Goal: Book appointment/travel/reservation

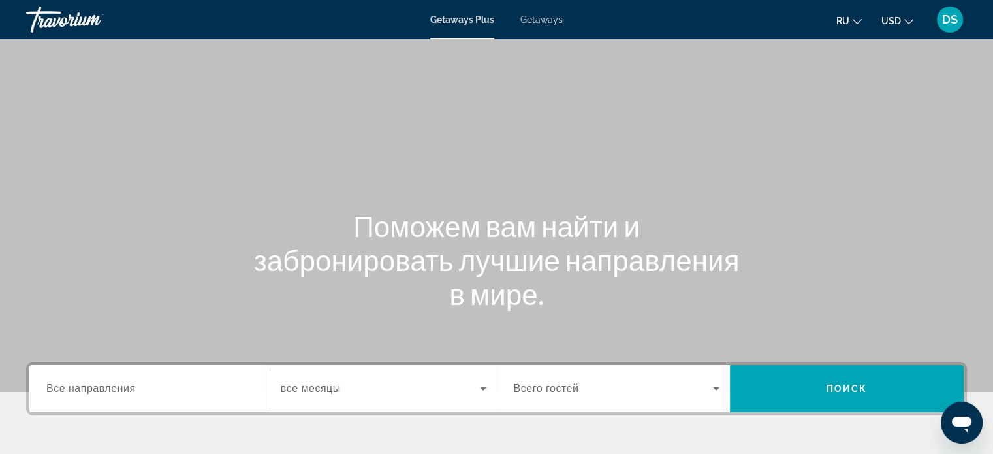
click at [542, 16] on span "Getaways" at bounding box center [541, 19] width 42 height 10
click at [82, 389] on span "Все направления" at bounding box center [90, 387] width 89 height 11
click at [82, 389] on input "Destination Все направления" at bounding box center [149, 389] width 206 height 16
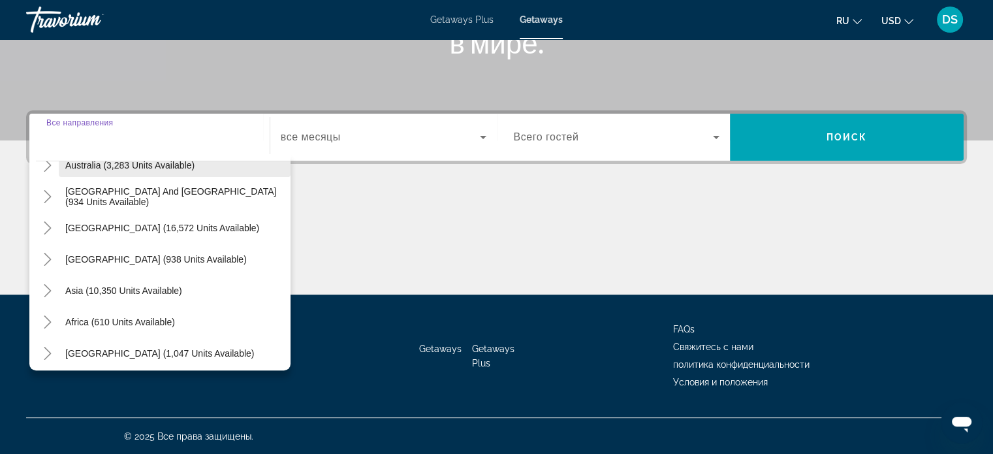
scroll to position [211, 0]
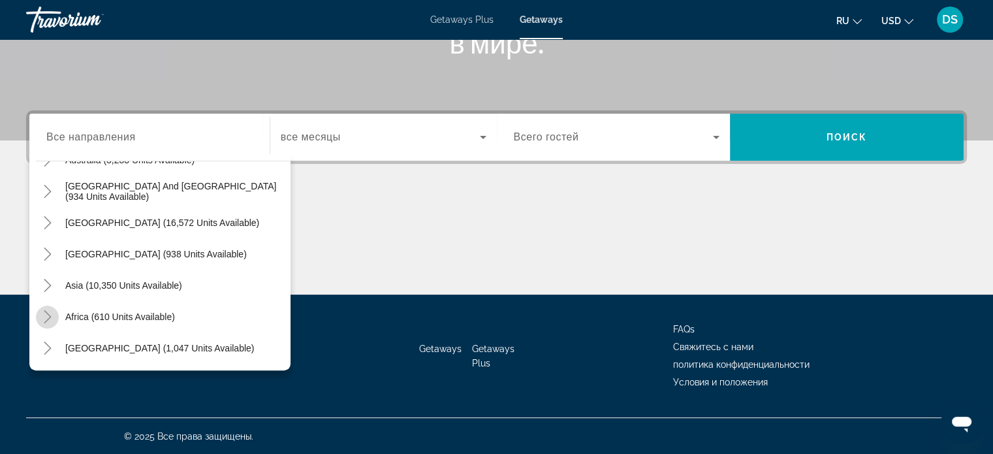
click at [51, 315] on icon "Toggle Africa (610 units available)" at bounding box center [47, 316] width 13 height 13
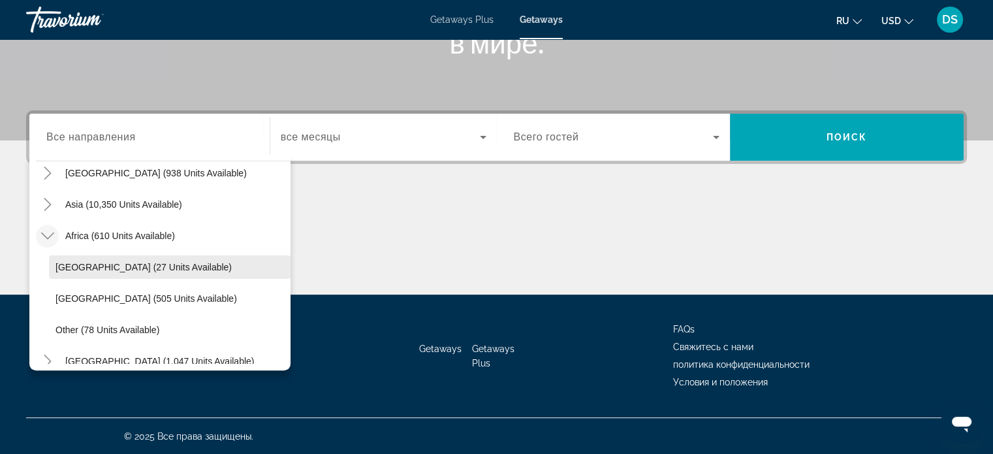
scroll to position [305, 0]
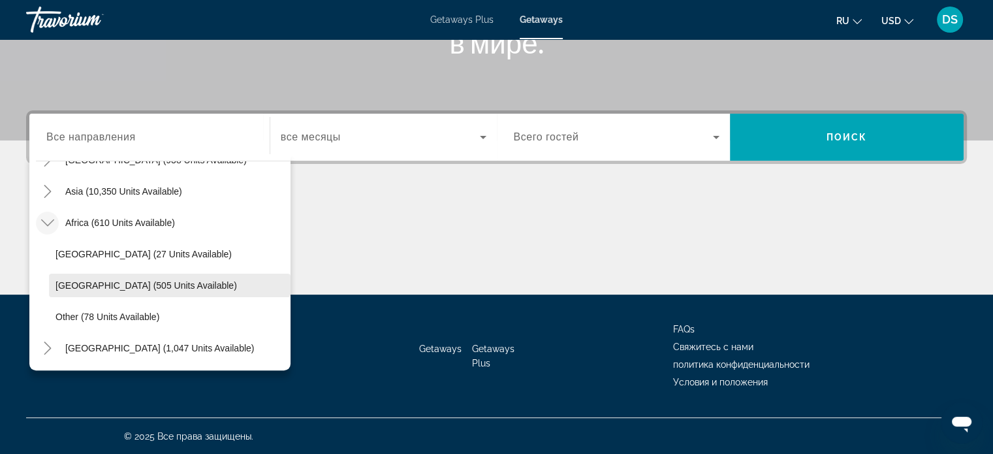
click at [81, 283] on span "[GEOGRAPHIC_DATA] (505 units available)" at bounding box center [145, 285] width 181 height 10
type input "**********"
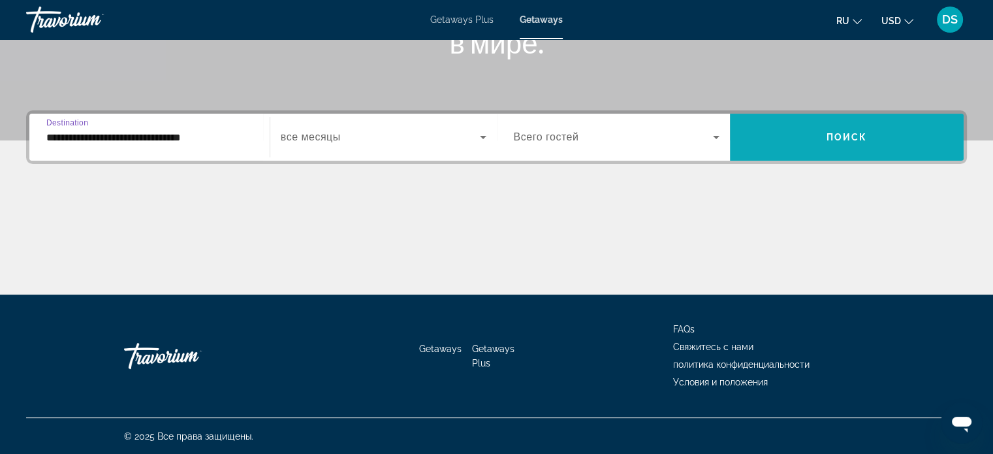
click at [782, 141] on span "Search widget" at bounding box center [847, 136] width 234 height 31
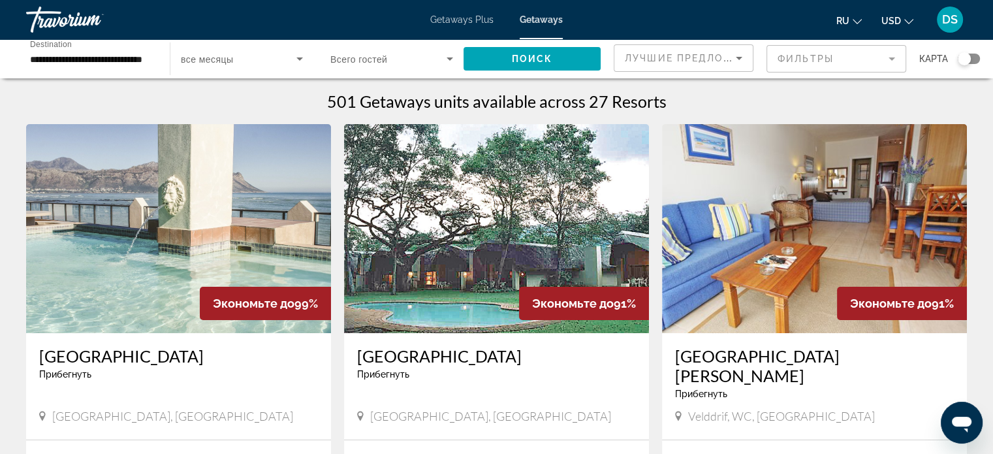
click at [131, 59] on input "**********" at bounding box center [91, 60] width 123 height 16
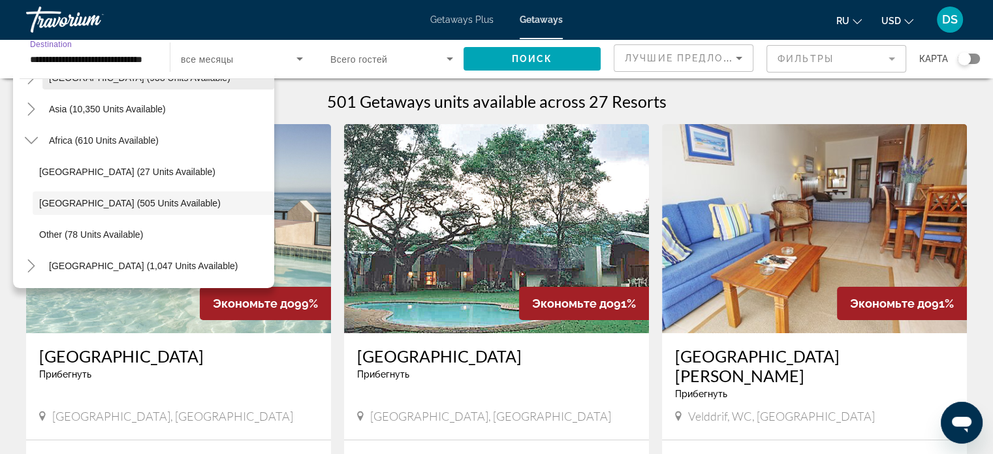
scroll to position [131, 0]
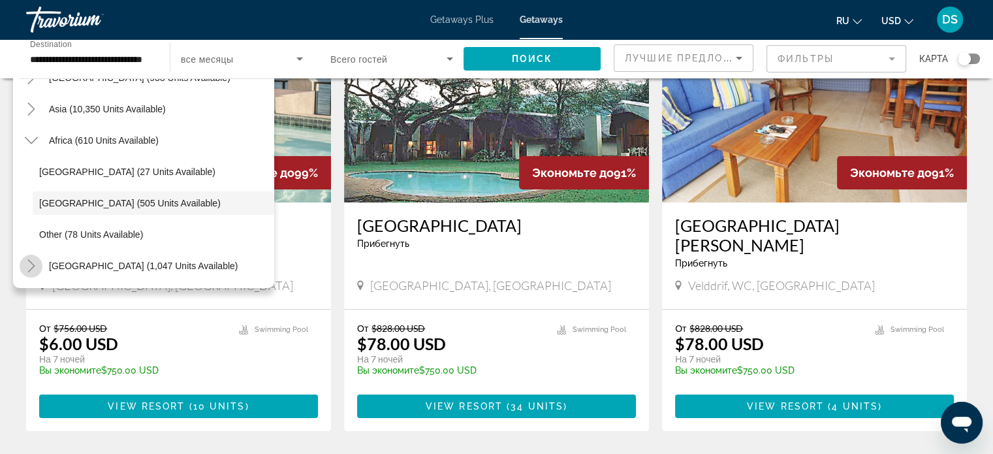
click at [34, 264] on icon "Toggle Middle East (1,047 units available)" at bounding box center [31, 265] width 13 height 13
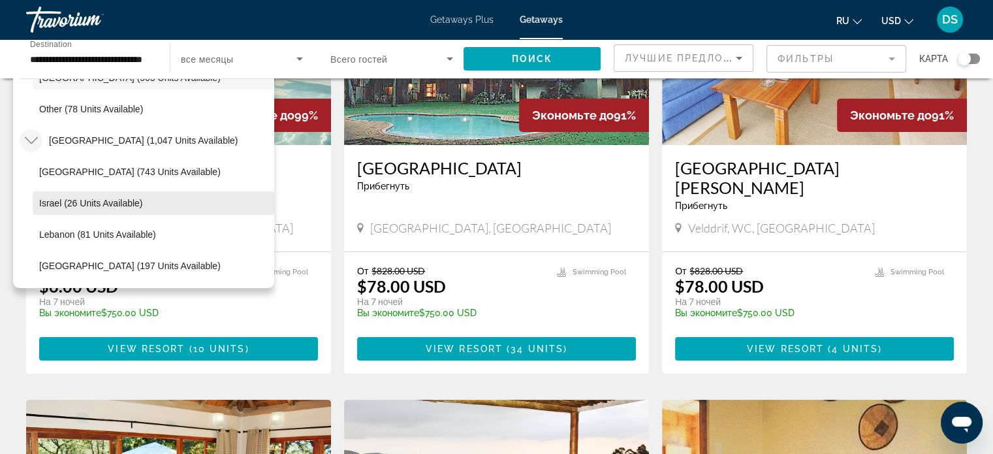
scroll to position [261, 0]
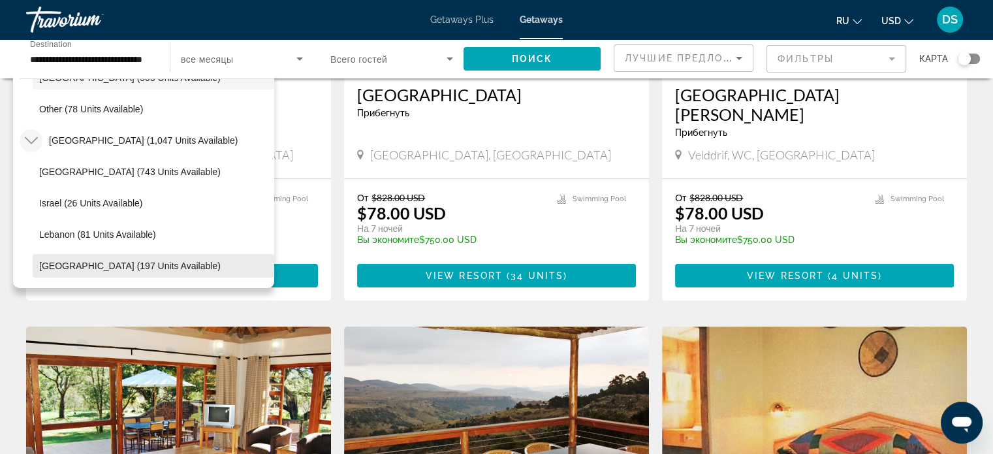
click at [112, 263] on span "[GEOGRAPHIC_DATA] (197 units available)" at bounding box center [129, 265] width 181 height 10
type input "**********"
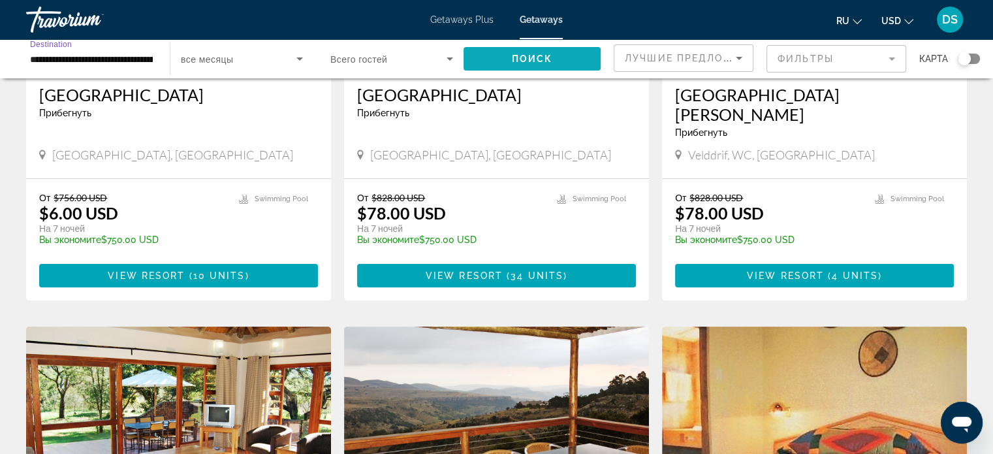
click at [514, 57] on span "Поиск" at bounding box center [532, 59] width 41 height 10
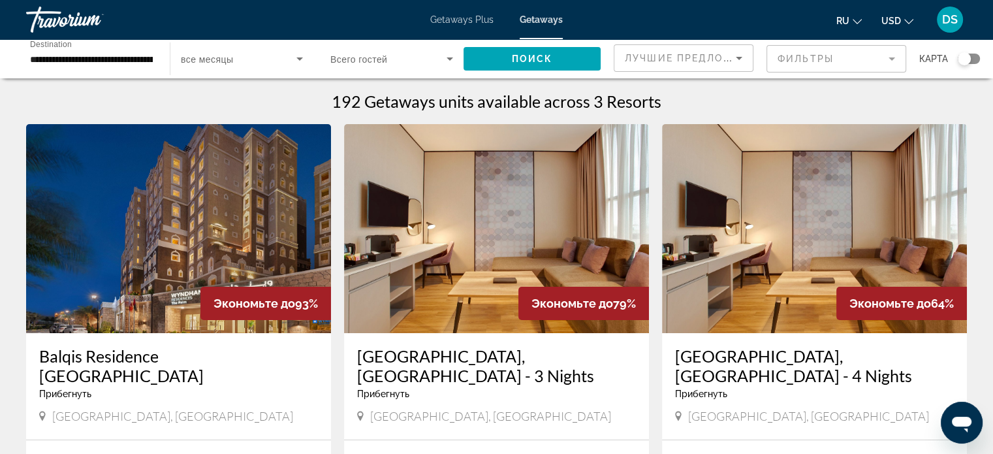
click at [245, 230] on img "Main content" at bounding box center [178, 228] width 305 height 209
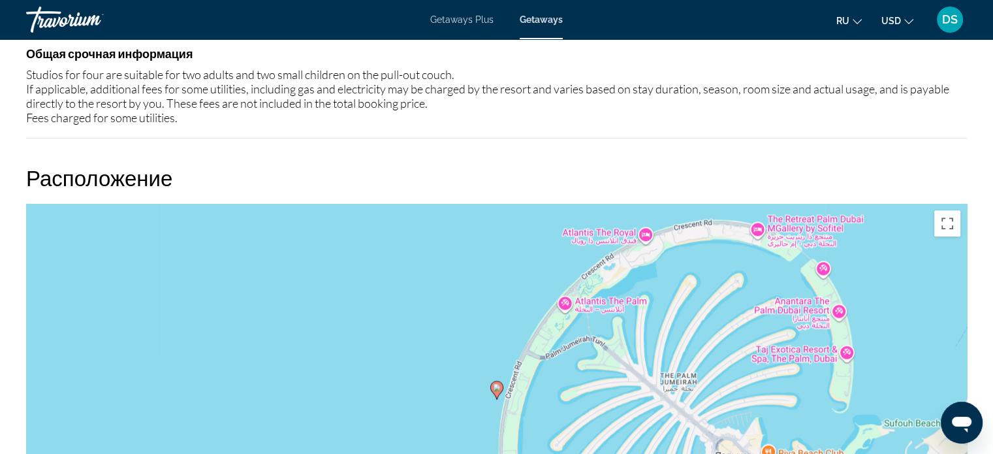
scroll to position [1279, 0]
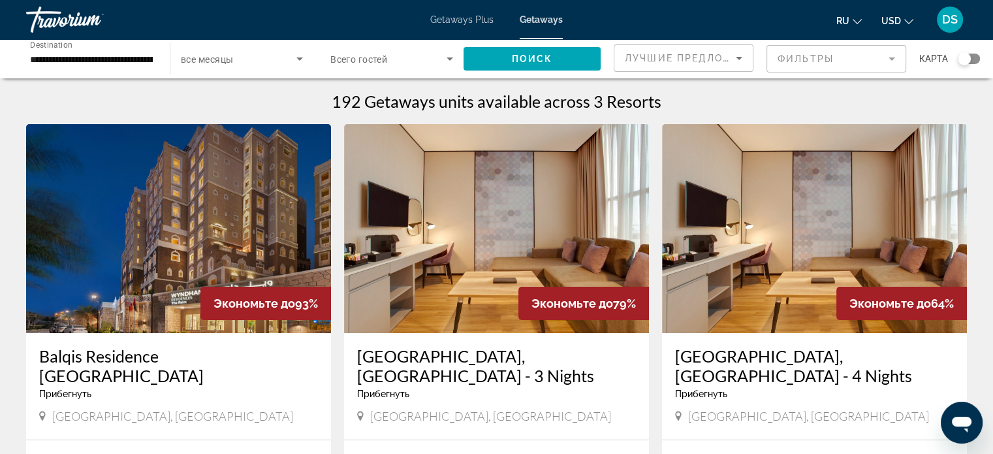
click at [764, 251] on img "Main content" at bounding box center [814, 228] width 305 height 209
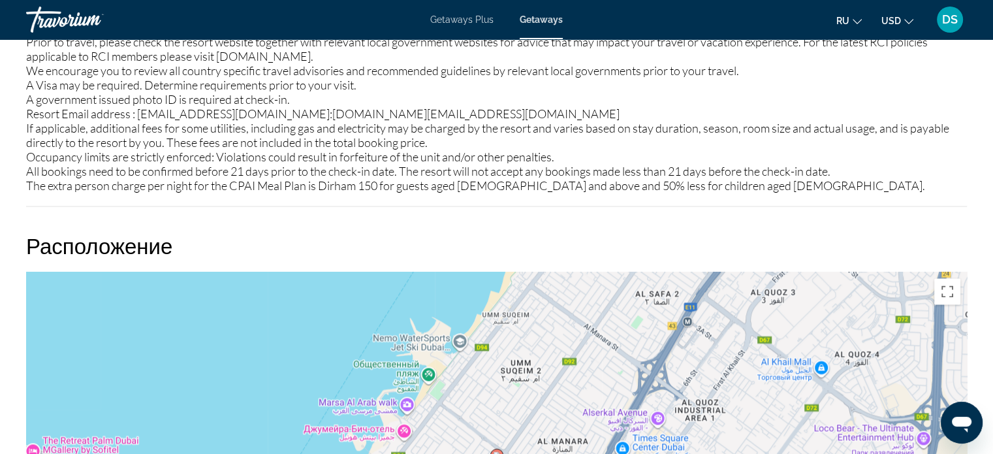
scroll to position [1653, 0]
